Goal: Transaction & Acquisition: Purchase product/service

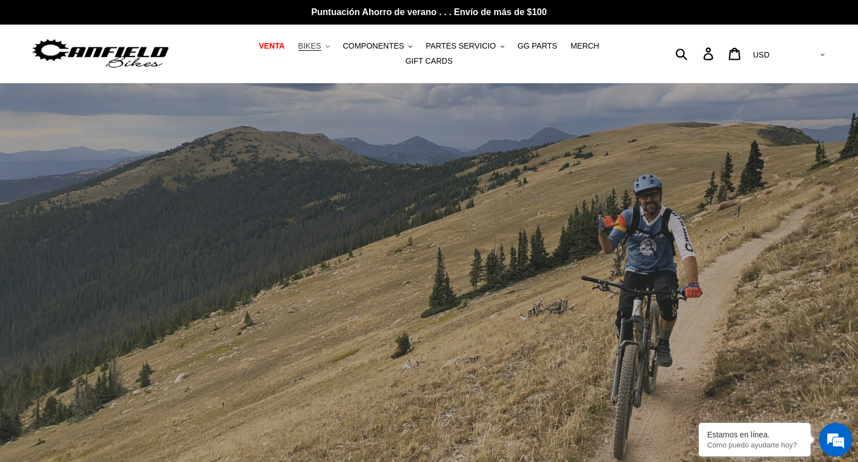
click at [316, 50] on button "BIKES .cls-1{fill:#231f20}" at bounding box center [314, 46] width 42 height 15
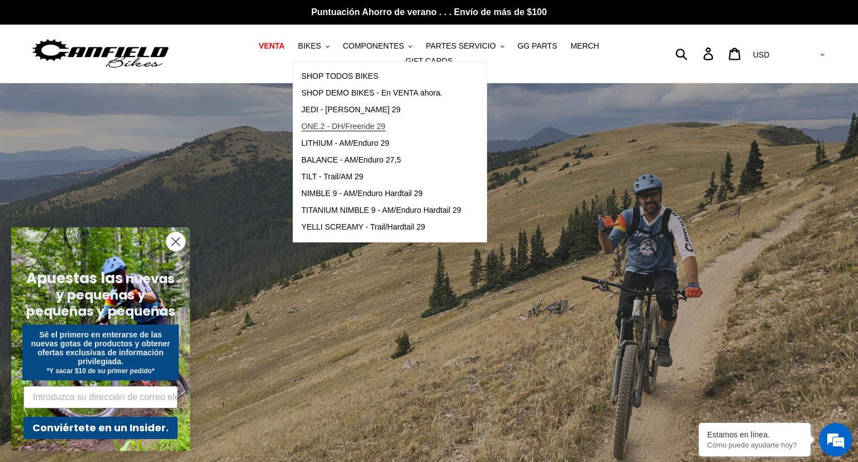
click at [330, 129] on span "ONE.2 - DH/Freeride 29" at bounding box center [344, 127] width 84 height 10
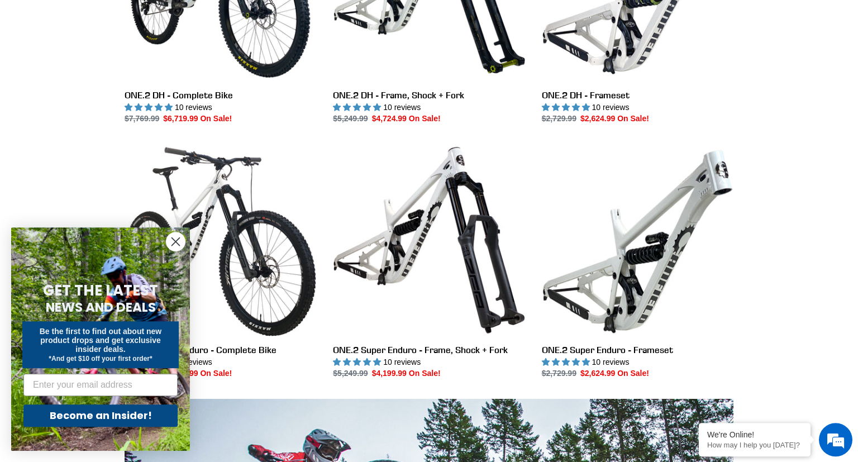
scroll to position [461, 0]
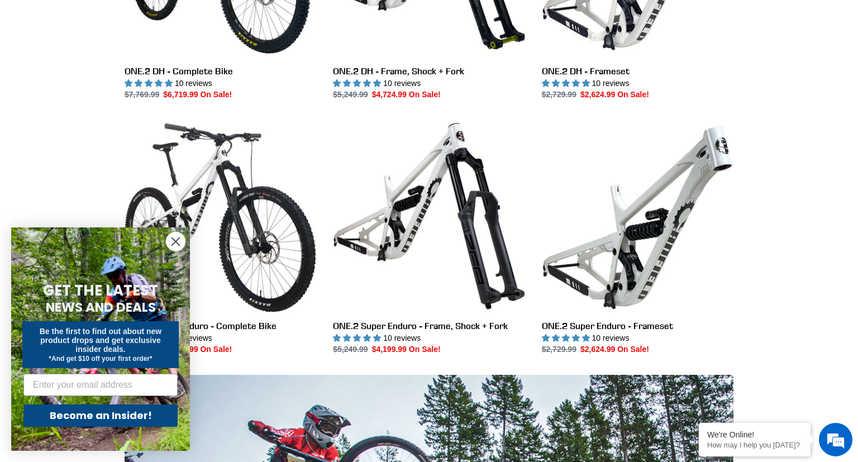
click at [173, 248] on circle "Close dialog" at bounding box center [176, 241] width 18 height 18
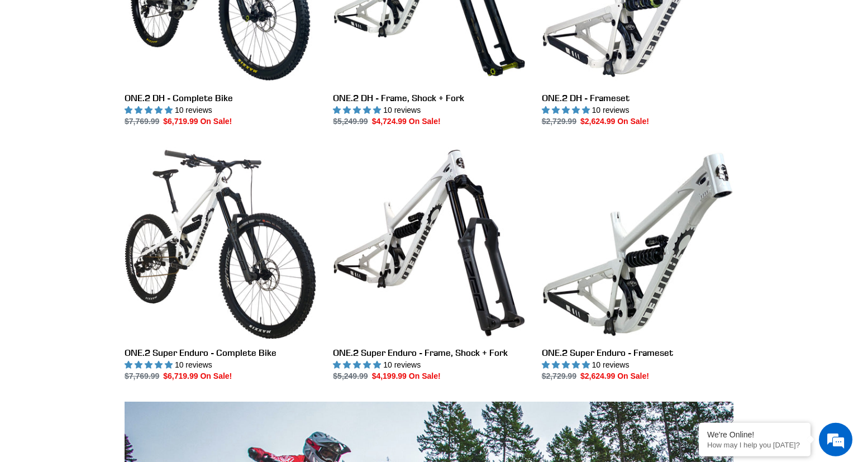
scroll to position [303, 0]
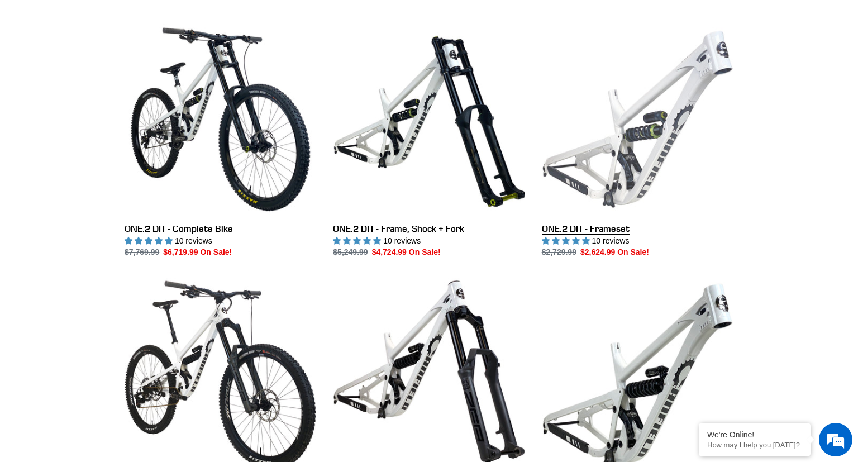
click at [665, 97] on link "ONE.2 DH - Frameset" at bounding box center [638, 140] width 192 height 235
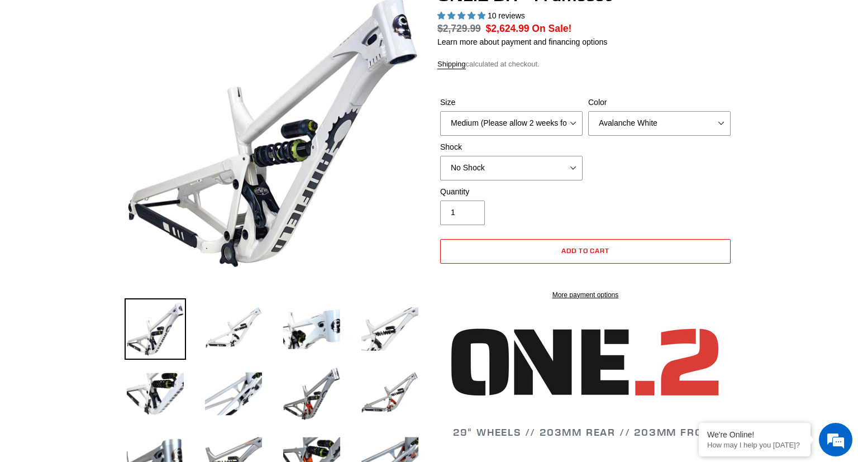
select select "highest-rating"
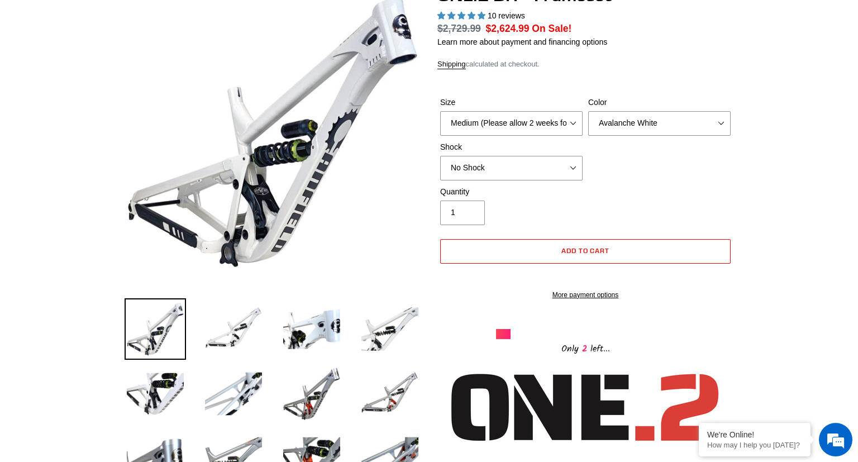
click at [583, 167] on div "Shock No Shock Fox DHX2 Coil RockShox Vivid Coil EXT Storia LOK V3 (Custom Orde…" at bounding box center [512, 160] width 148 height 39
click at [440, 156] on select "No Shock Fox DHX2 Coil RockShox Vivid Coil EXT Storia LOK V3 (Custom Order)" at bounding box center [511, 168] width 143 height 25
click option "Fox DHX2 Coil" at bounding box center [0, 0] width 0 height 0
click at [440, 156] on select "No Shock Fox DHX2 Coil RockShox Vivid Coil EXT Storia LOK V3 (Custom Order)" at bounding box center [511, 168] width 143 height 25
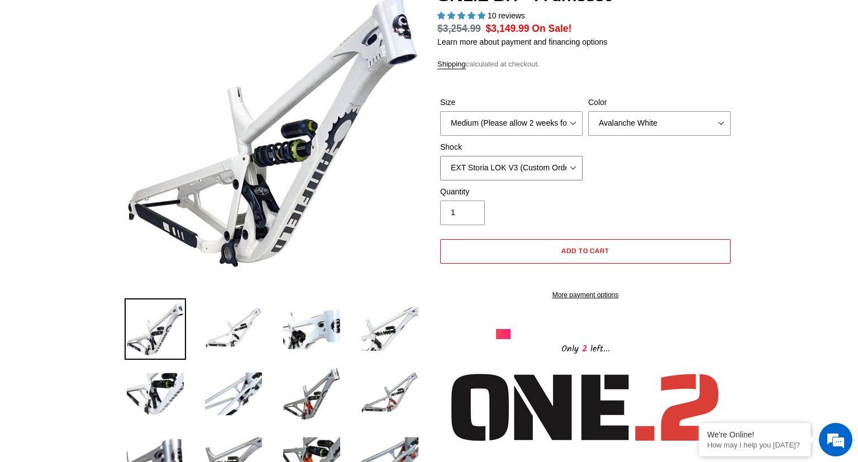
click option "EXT Storia LOK V3 (Custom Order)" at bounding box center [0, 0] width 0 height 0
click at [440, 156] on select "No Shock Fox DHX2 Coil RockShox Vivid Coil EXT Storia LOK V3 (Custom Order)" at bounding box center [511, 168] width 143 height 25
click option "RockShox Vivid Coil" at bounding box center [0, 0] width 0 height 0
click at [440, 156] on select "No Shock Fox DHX2 Coil RockShox Vivid Coil EXT Storia LOK V3 (Custom Order)" at bounding box center [511, 168] width 143 height 25
click option "Fox DHX2 Coil" at bounding box center [0, 0] width 0 height 0
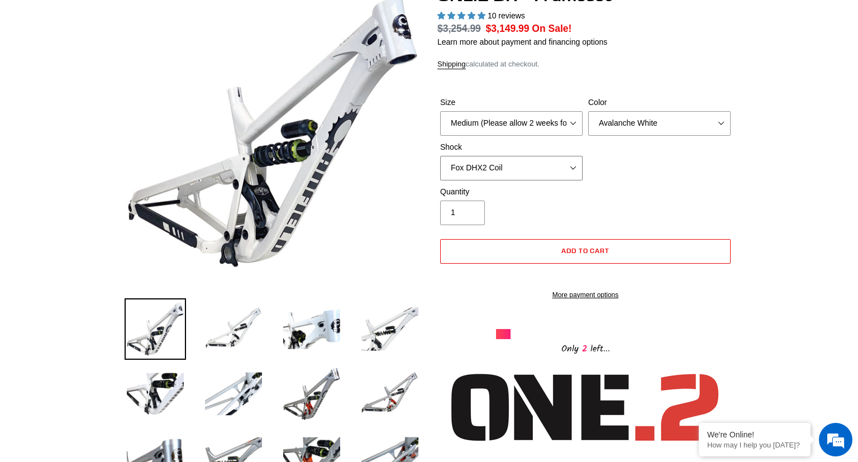
click at [440, 156] on select "No Shock Fox DHX2 Coil RockShox Vivid Coil EXT Storia LOK V3 (Custom Order)" at bounding box center [511, 168] width 143 height 25
click option "RockShox Vivid Coil" at bounding box center [0, 0] width 0 height 0
click at [440, 156] on select "No Shock Fox DHX2 Coil RockShox Vivid Coil EXT Storia LOK V3 (Custom Order)" at bounding box center [511, 168] width 143 height 25
click option "No Shock" at bounding box center [0, 0] width 0 height 0
click at [440, 156] on select "No Shock Fox DHX2 Coil RockShox Vivid Coil EXT Storia LOK V3 (Custom Order)" at bounding box center [511, 168] width 143 height 25
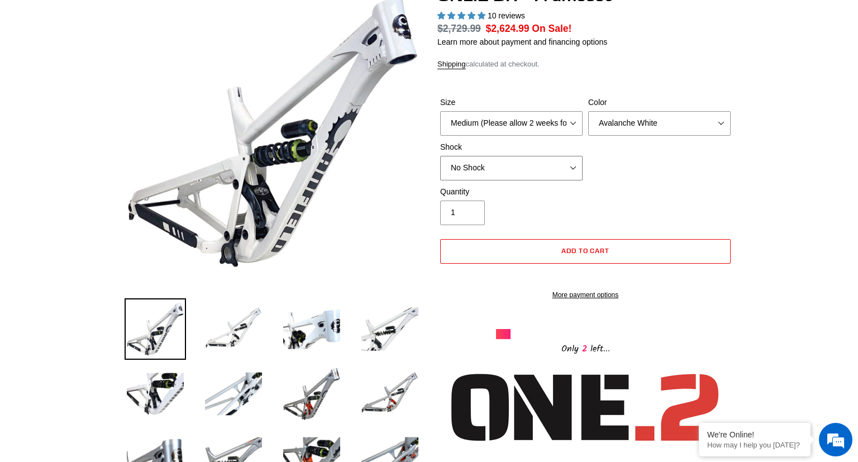
click at [513, 173] on select "No Shock Fox DHX2 Coil RockShox Vivid Coil EXT Storia LOK V3 (Custom Order)" at bounding box center [511, 168] width 143 height 25
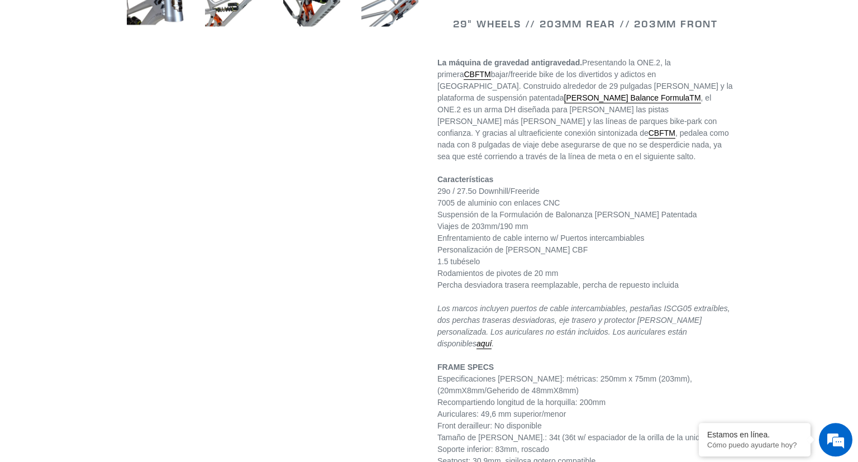
scroll to position [601, 0]
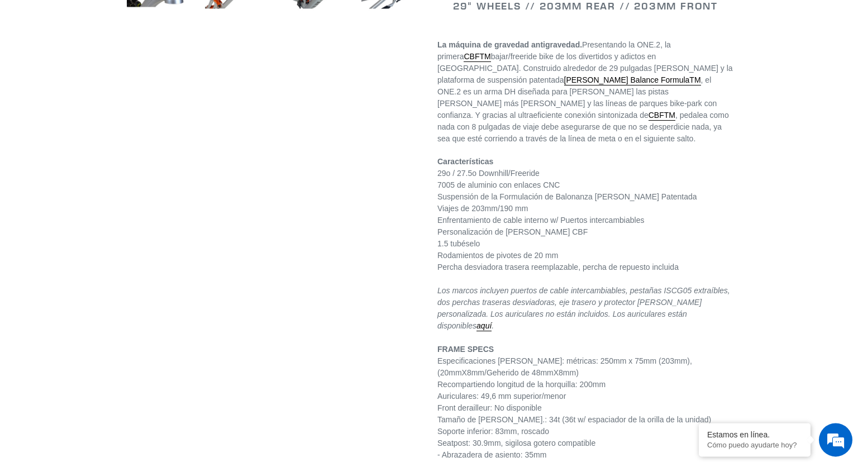
select select "EXT Storia LOK V3 (Custom Order)"
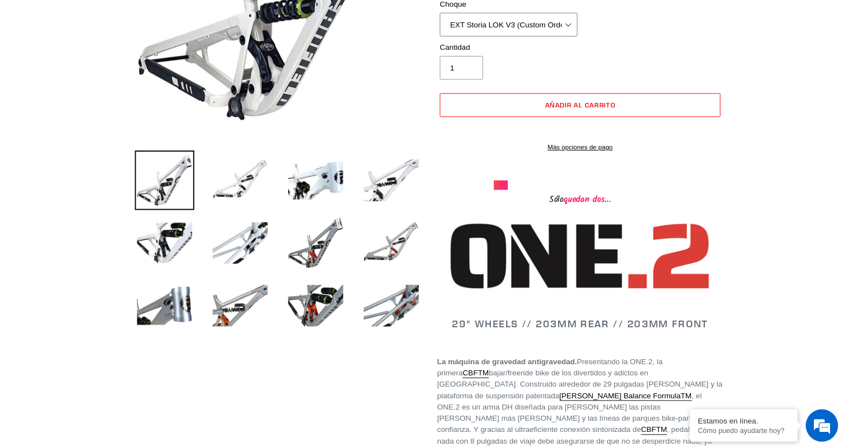
scroll to position [0, 0]
